Goal: Task Accomplishment & Management: Check status

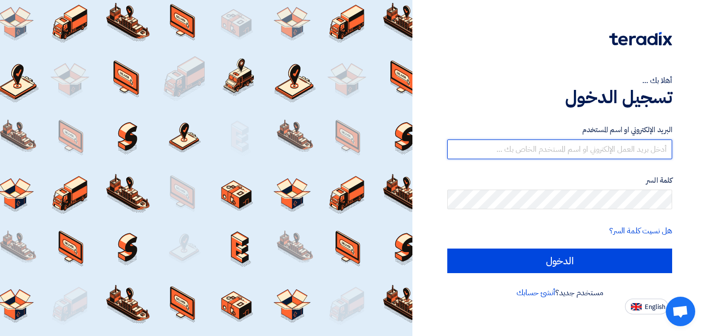
click at [546, 147] on input "text" at bounding box center [559, 149] width 225 height 20
type input "[PERSON_NAME][EMAIL_ADDRESS][DOMAIN_NAME]"
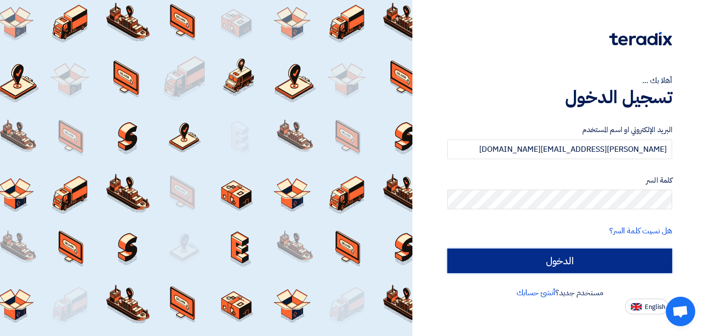
click at [571, 257] on input "الدخول" at bounding box center [559, 260] width 225 height 25
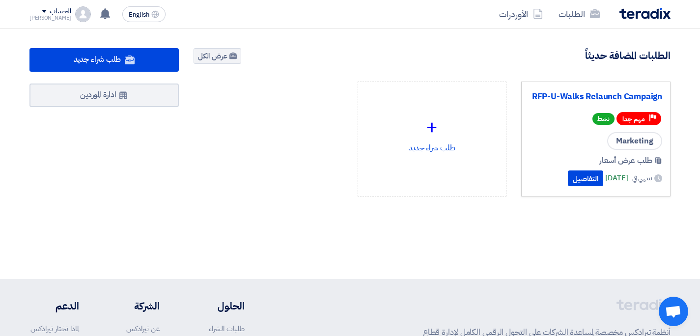
click at [550, 164] on div "طلب عرض أسعار" at bounding box center [595, 161] width 133 height 12
click at [568, 179] on button "التفاصيل" at bounding box center [585, 178] width 35 height 16
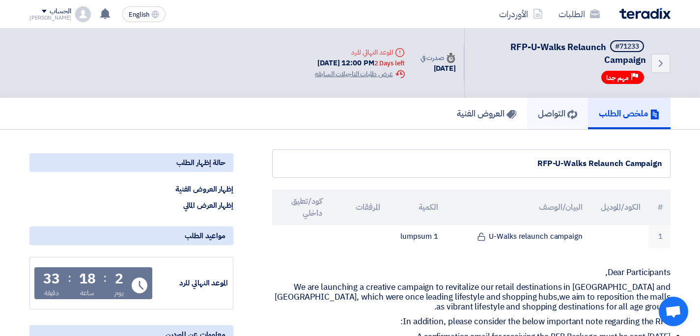
click at [569, 110] on use at bounding box center [572, 115] width 10 height 10
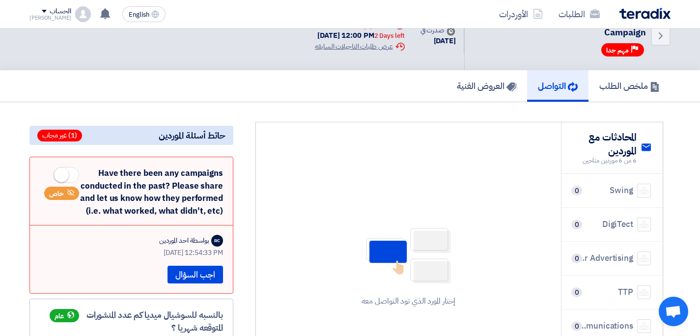
scroll to position [29, 0]
